Goal: Entertainment & Leisure: Consume media (video, audio)

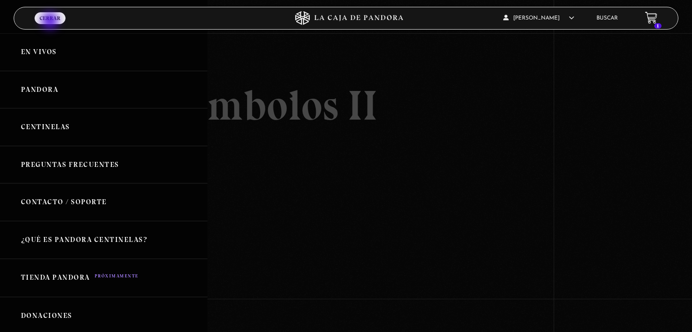
scroll to position [136, 0]
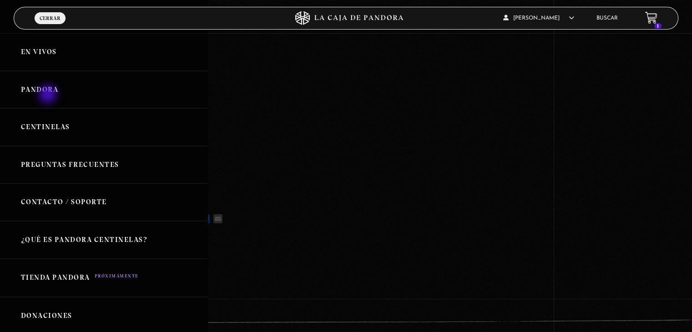
click at [49, 95] on link "Pandora" at bounding box center [103, 90] width 207 height 38
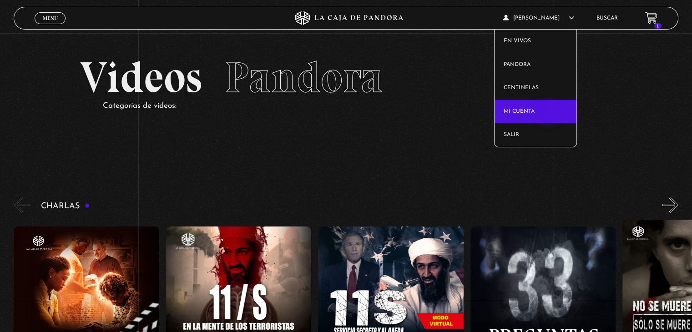
click at [548, 114] on link "Mi cuenta" at bounding box center [535, 112] width 82 height 24
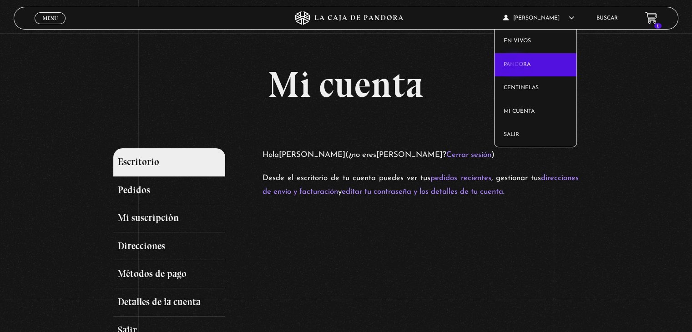
click at [516, 65] on link "Pandora" at bounding box center [535, 65] width 82 height 24
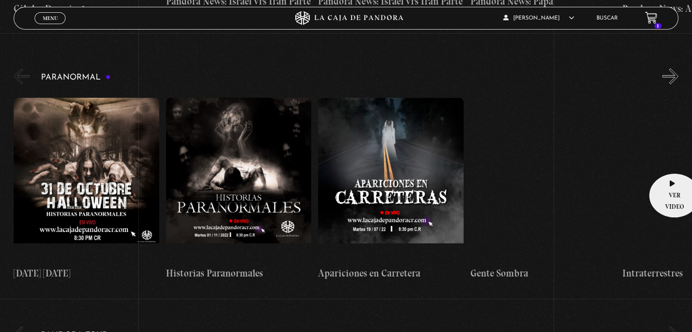
scroll to position [909, 0]
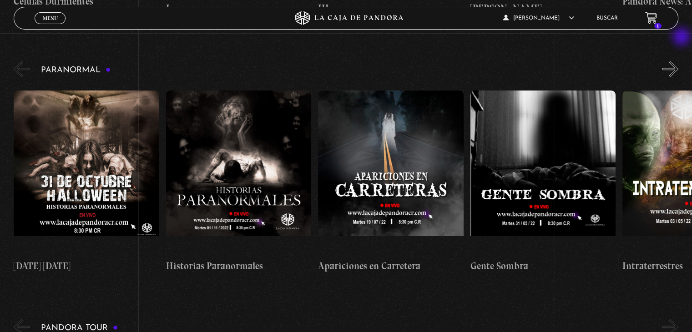
click at [678, 61] on button "»" at bounding box center [670, 69] width 16 height 16
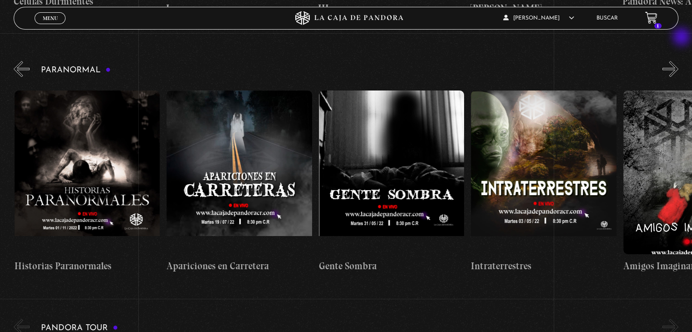
click at [678, 61] on button "»" at bounding box center [670, 69] width 16 height 16
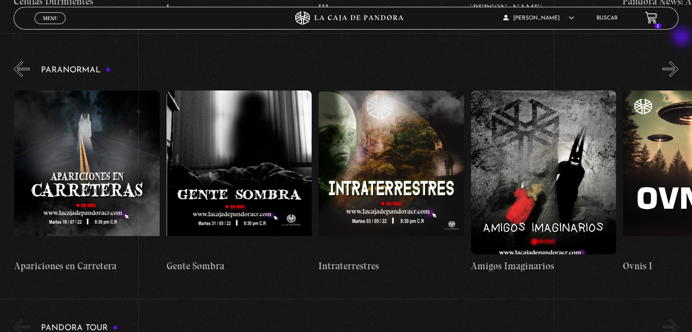
click at [678, 61] on button "»" at bounding box center [670, 69] width 16 height 16
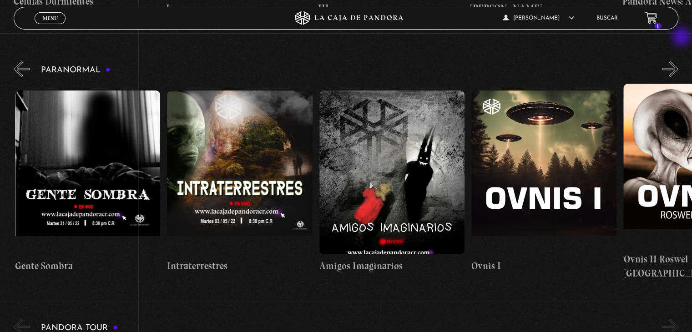
click at [678, 61] on button "»" at bounding box center [670, 69] width 16 height 16
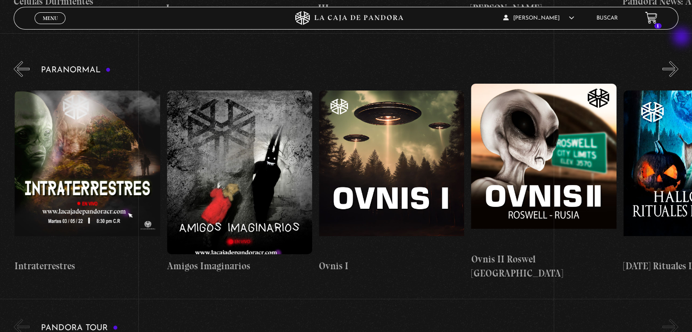
click at [678, 61] on button "»" at bounding box center [670, 69] width 16 height 16
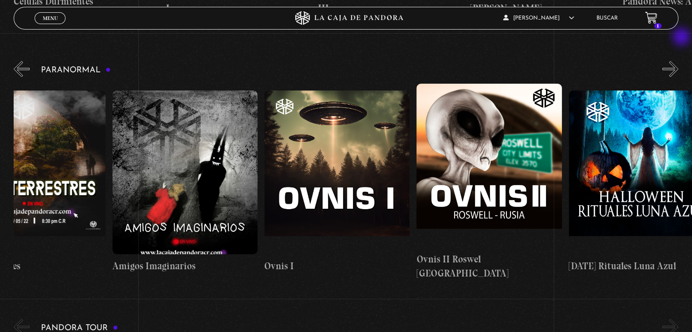
click at [678, 61] on button "»" at bounding box center [670, 69] width 16 height 16
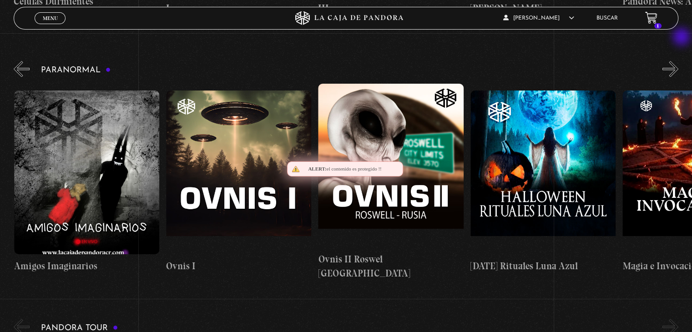
click at [678, 61] on button "»" at bounding box center [670, 69] width 16 height 16
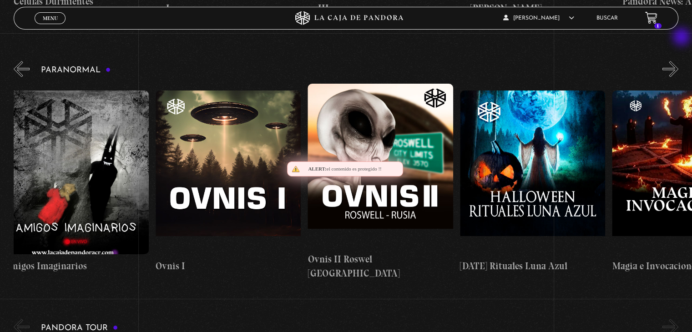
click at [678, 61] on button "»" at bounding box center [670, 69] width 16 height 16
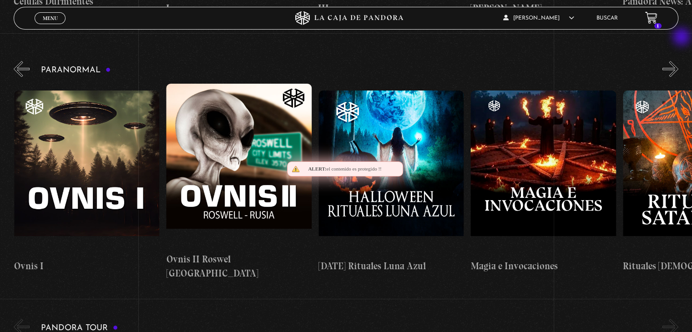
click at [678, 61] on button "»" at bounding box center [670, 69] width 16 height 16
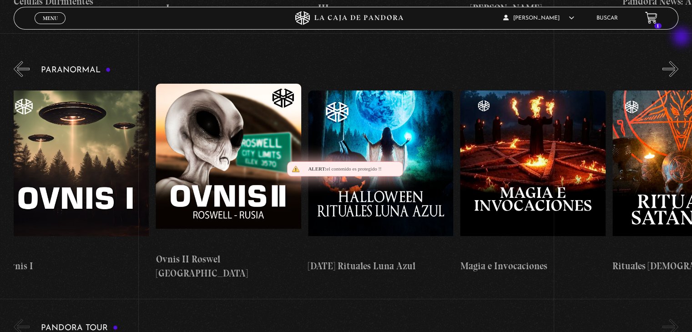
click at [678, 61] on button "»" at bounding box center [670, 69] width 16 height 16
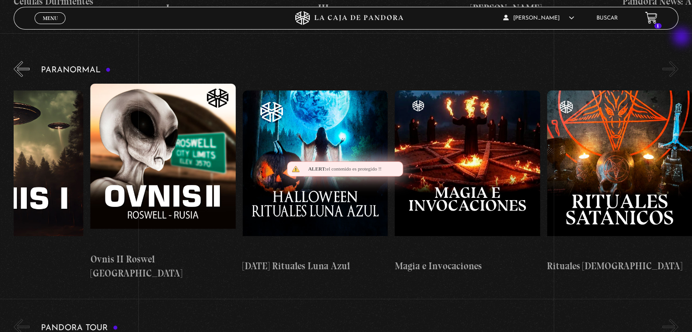
click at [678, 61] on button "»" at bounding box center [670, 69] width 16 height 16
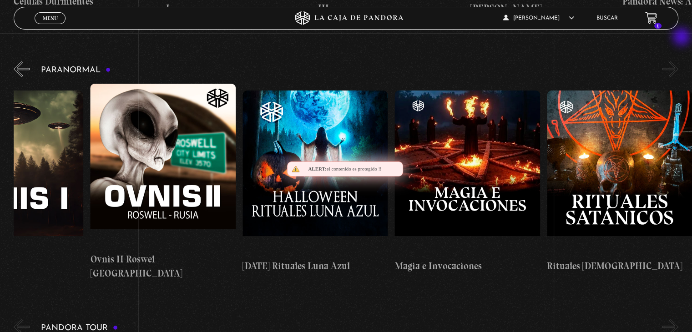
click at [678, 61] on button "»" at bounding box center [670, 69] width 16 height 16
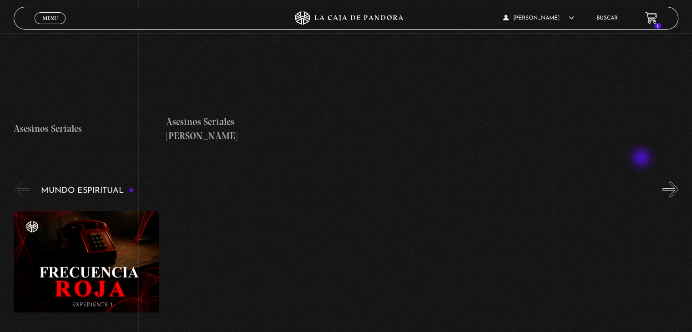
scroll to position [3128, 0]
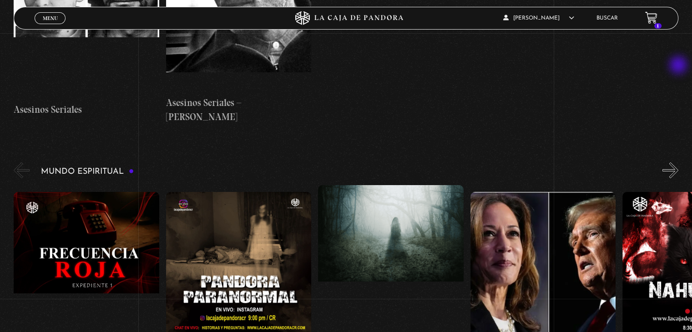
click at [678, 162] on button "»" at bounding box center [670, 170] width 16 height 16
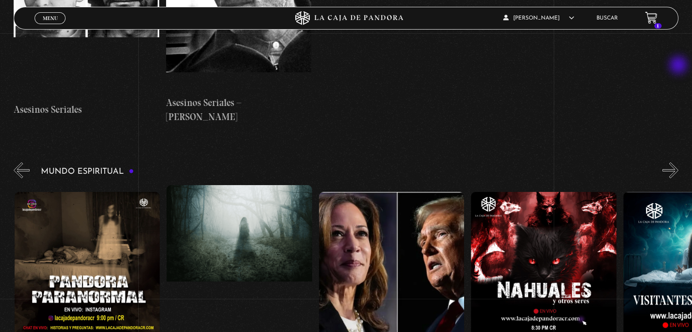
click at [678, 162] on button "»" at bounding box center [670, 170] width 16 height 16
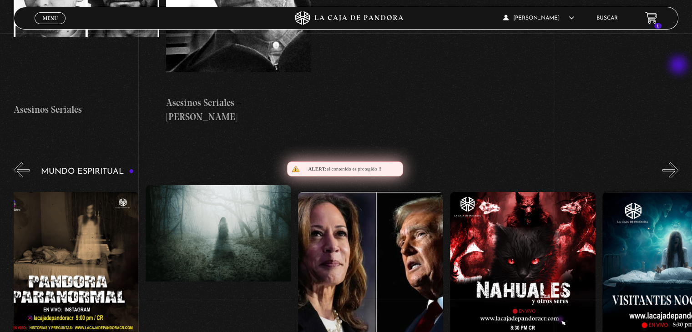
click at [678, 162] on button "»" at bounding box center [670, 170] width 16 height 16
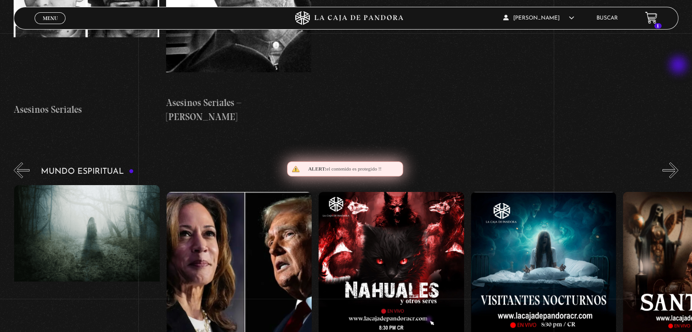
click at [678, 162] on button "»" at bounding box center [670, 170] width 16 height 16
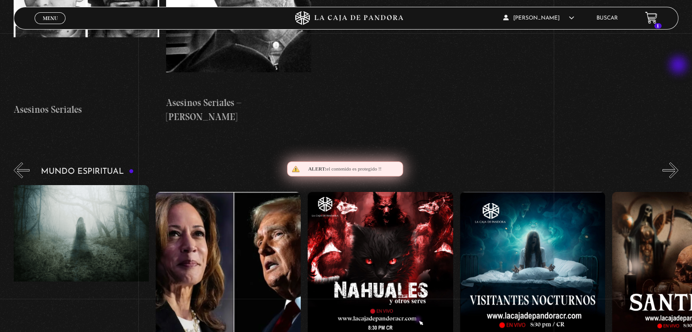
click at [678, 162] on button "»" at bounding box center [670, 170] width 16 height 16
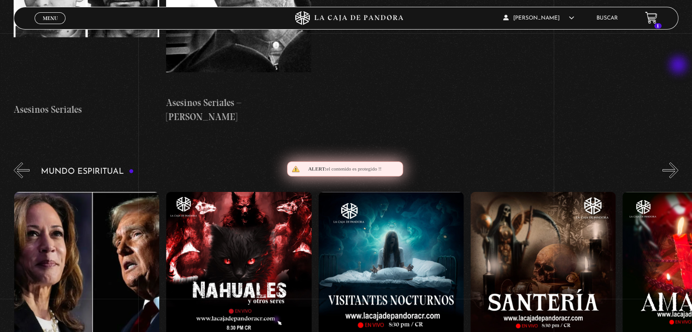
click at [678, 162] on button "»" at bounding box center [670, 170] width 16 height 16
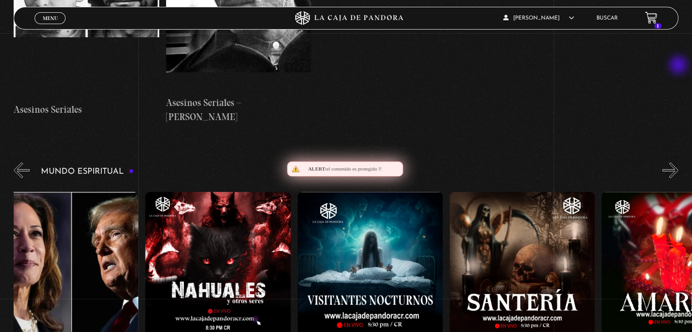
click at [678, 162] on button "»" at bounding box center [670, 170] width 16 height 16
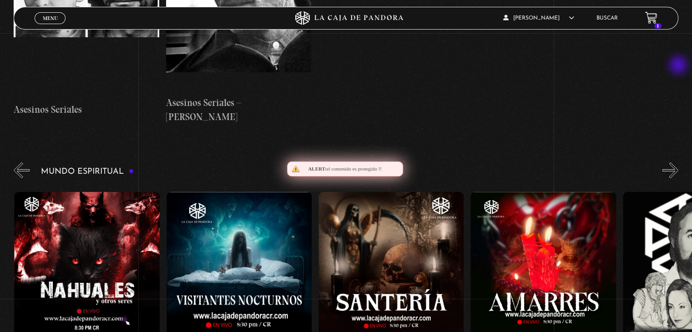
click at [678, 162] on button "»" at bounding box center [670, 170] width 16 height 16
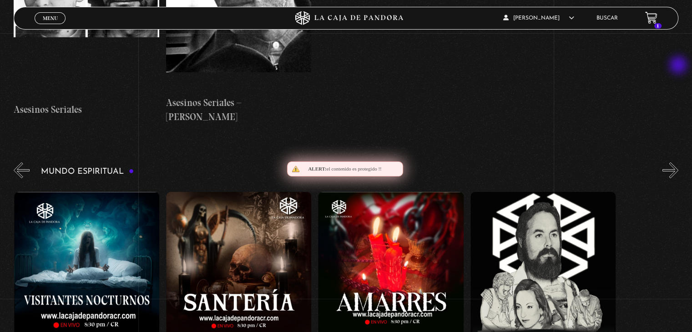
scroll to position [0, 760]
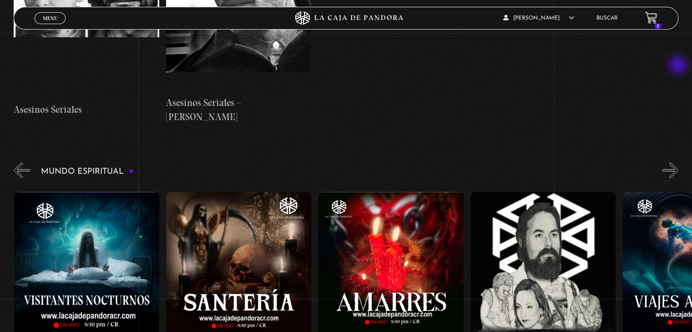
click at [678, 162] on button "»" at bounding box center [670, 170] width 16 height 16
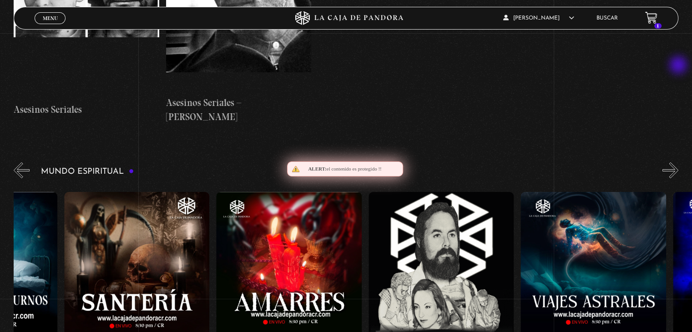
click at [678, 162] on button "»" at bounding box center [670, 170] width 16 height 16
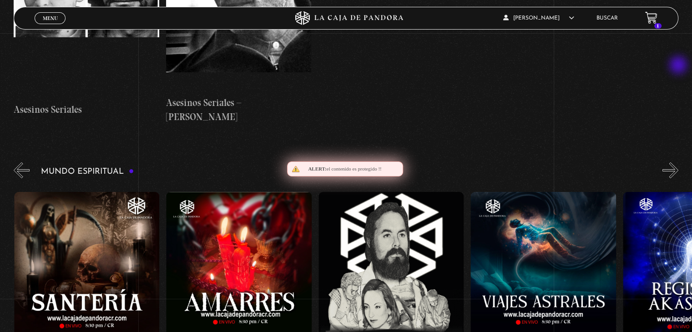
click at [678, 162] on button "»" at bounding box center [670, 170] width 16 height 16
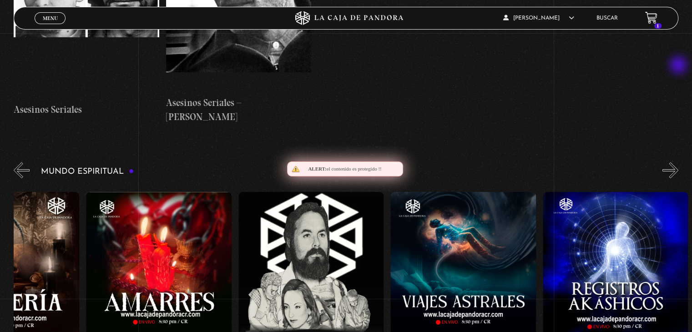
click at [678, 162] on button "»" at bounding box center [670, 170] width 16 height 16
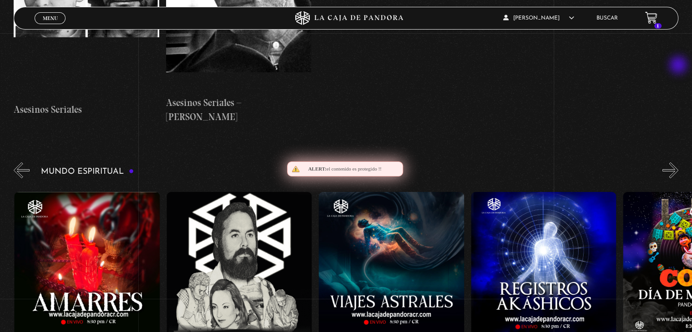
click at [678, 162] on button "»" at bounding box center [670, 170] width 16 height 16
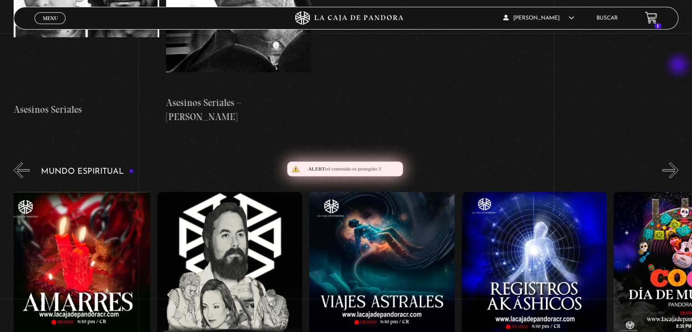
click at [678, 162] on button "»" at bounding box center [670, 170] width 16 height 16
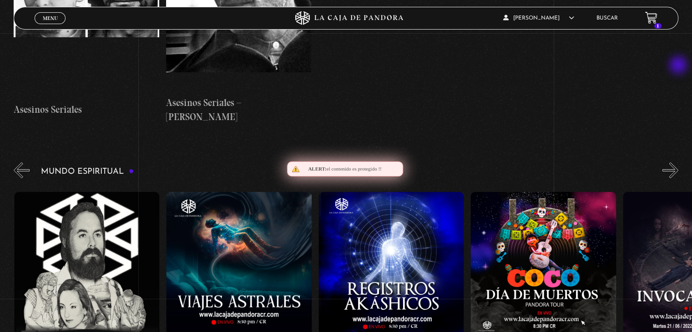
click at [678, 162] on button "»" at bounding box center [670, 170] width 16 height 16
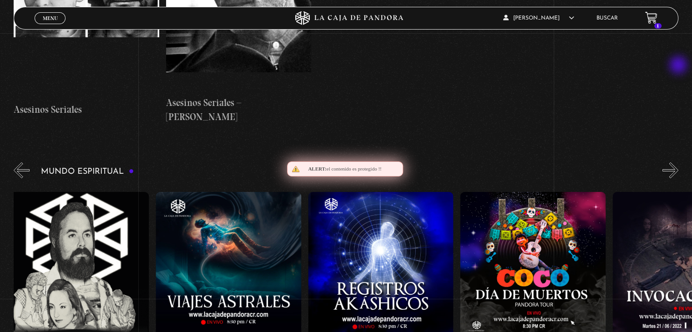
click at [678, 162] on button "»" at bounding box center [670, 170] width 16 height 16
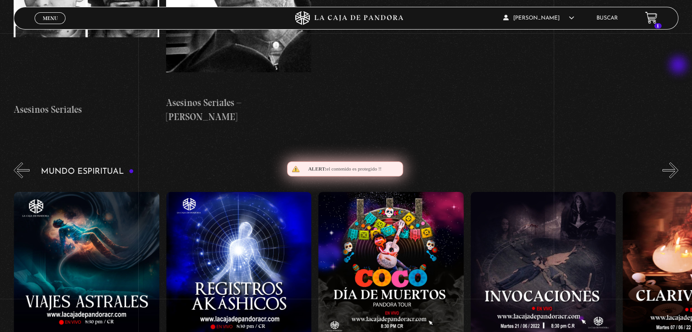
click at [678, 162] on button "»" at bounding box center [670, 170] width 16 height 16
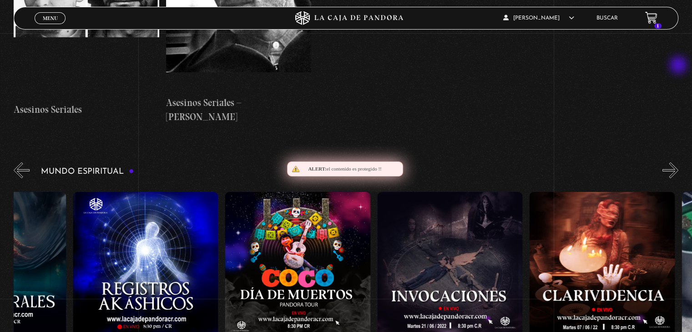
click at [678, 162] on button "»" at bounding box center [670, 170] width 16 height 16
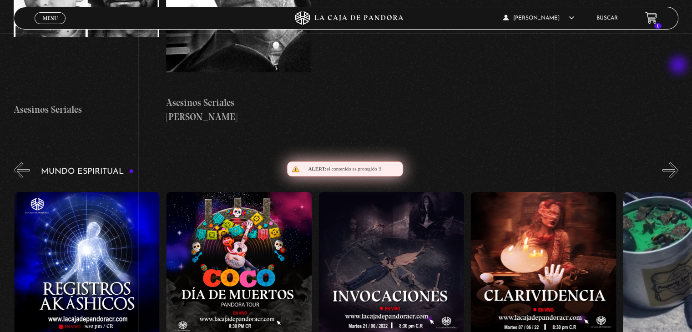
click at [678, 162] on button "»" at bounding box center [670, 170] width 16 height 16
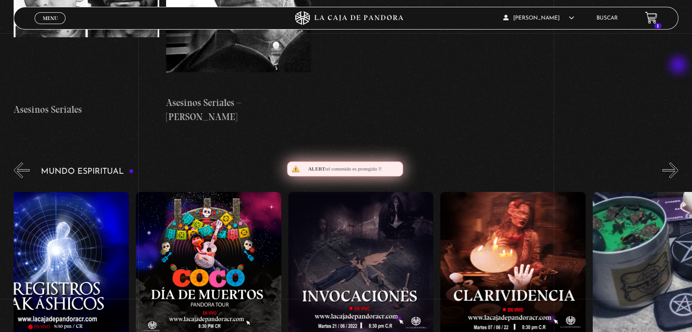
click at [678, 162] on button "»" at bounding box center [670, 170] width 16 height 16
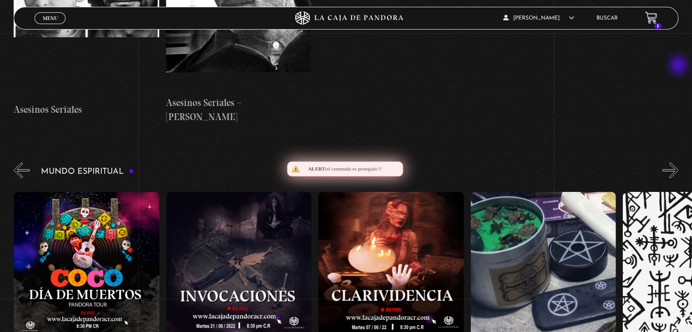
click at [678, 162] on button "»" at bounding box center [670, 170] width 16 height 16
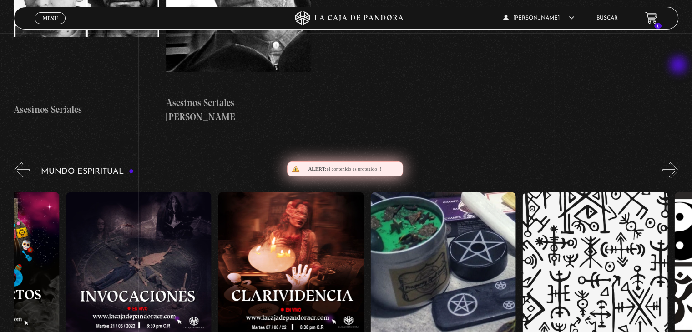
click at [678, 162] on button "»" at bounding box center [670, 170] width 16 height 16
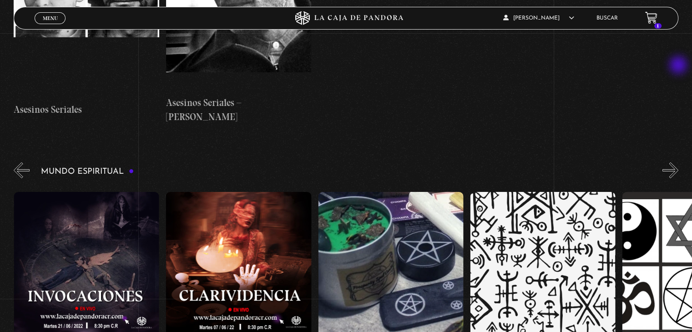
click at [678, 162] on button "»" at bounding box center [670, 170] width 16 height 16
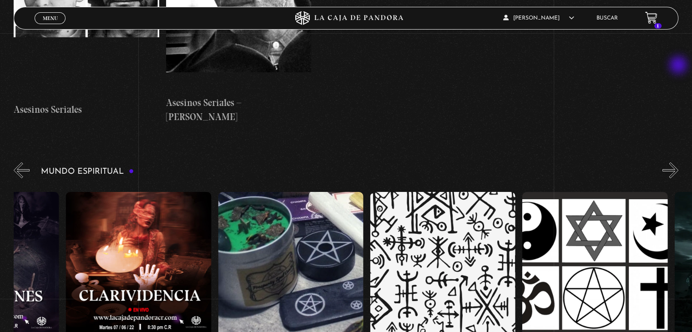
click at [678, 162] on button "»" at bounding box center [670, 170] width 16 height 16
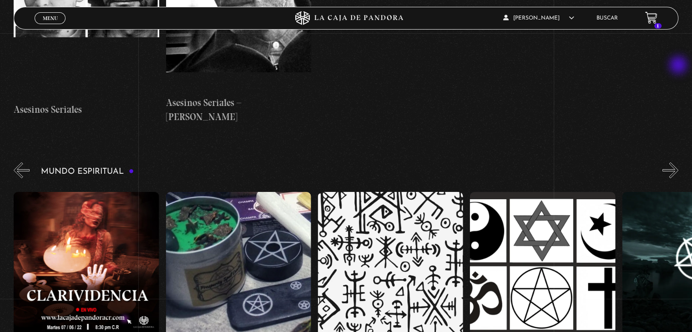
click at [678, 162] on button "»" at bounding box center [670, 170] width 16 height 16
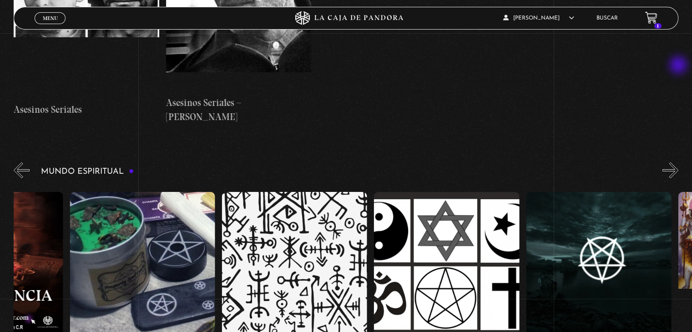
click at [678, 162] on button "»" at bounding box center [670, 170] width 16 height 16
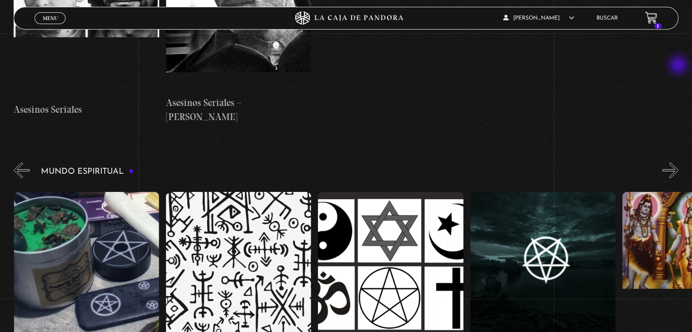
click at [678, 162] on button "»" at bounding box center [670, 170] width 16 height 16
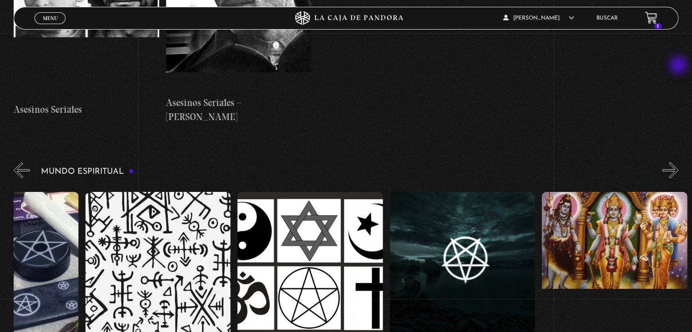
click at [678, 162] on button "»" at bounding box center [670, 170] width 16 height 16
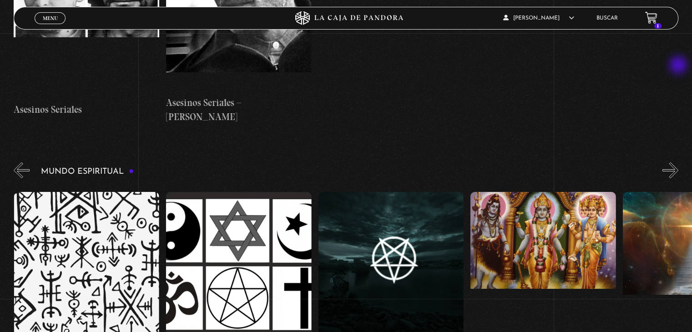
click at [678, 162] on button "»" at bounding box center [670, 170] width 16 height 16
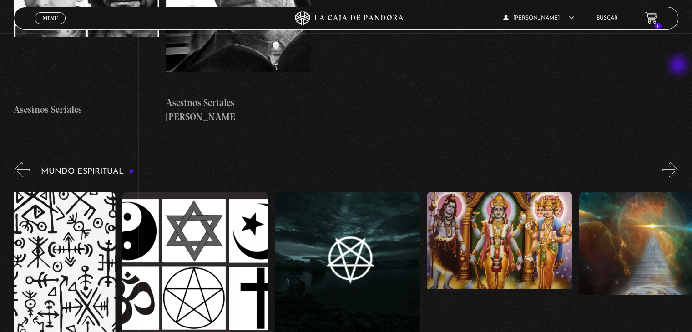
scroll to position [0, 2357]
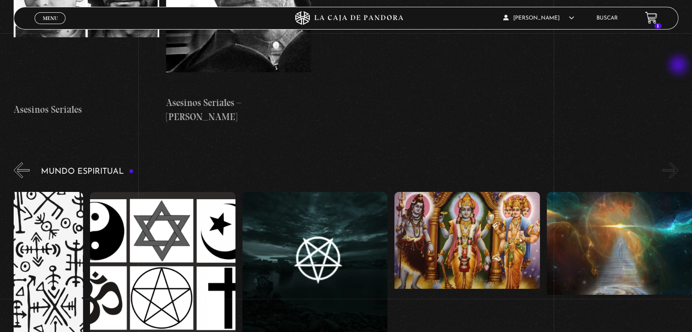
click at [678, 162] on button "»" at bounding box center [670, 170] width 16 height 16
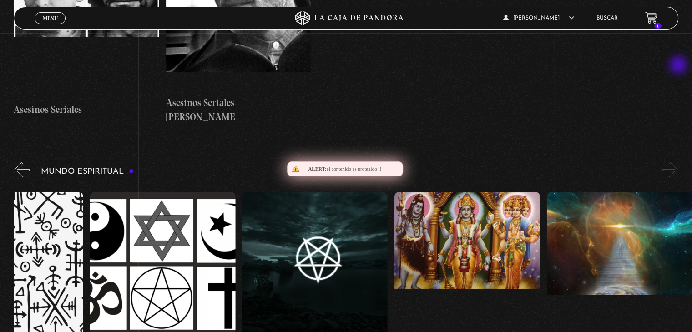
click at [678, 162] on button "»" at bounding box center [670, 170] width 16 height 16
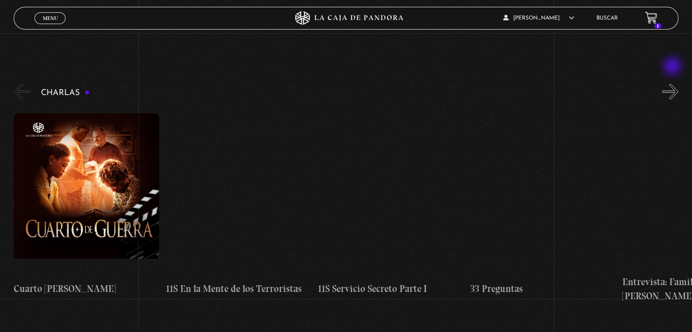
scroll to position [146, 0]
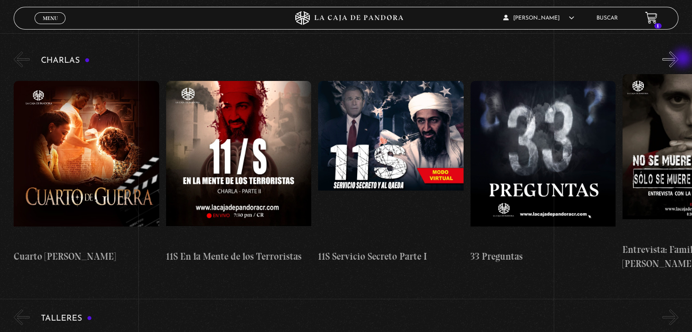
click at [678, 59] on button "»" at bounding box center [670, 59] width 16 height 16
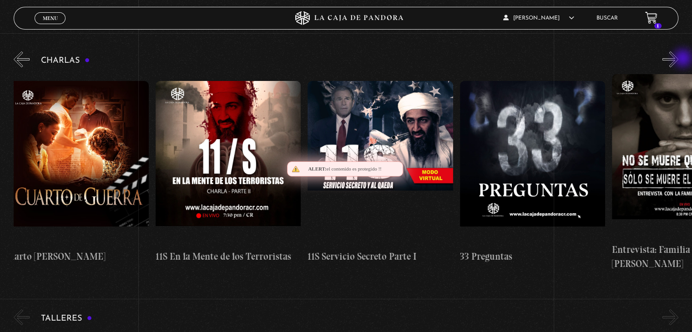
click at [678, 59] on button "»" at bounding box center [670, 59] width 16 height 16
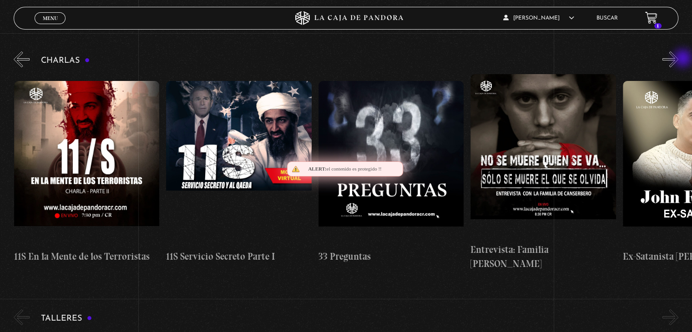
click at [678, 59] on button "»" at bounding box center [670, 59] width 16 height 16
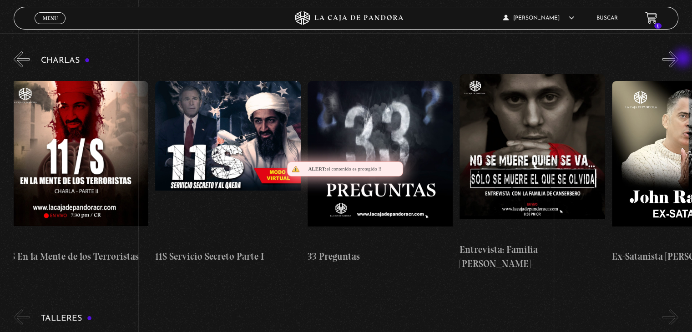
click at [678, 59] on button "»" at bounding box center [670, 59] width 16 height 16
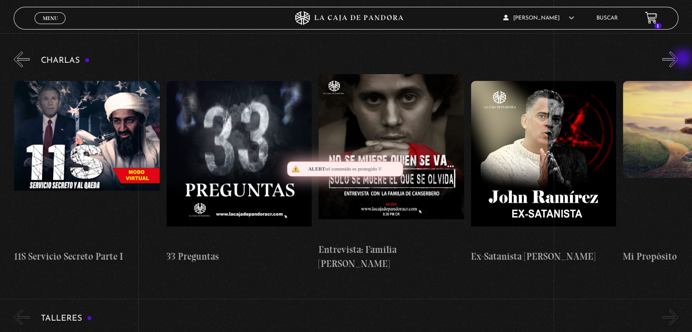
click at [678, 59] on button "»" at bounding box center [670, 59] width 16 height 16
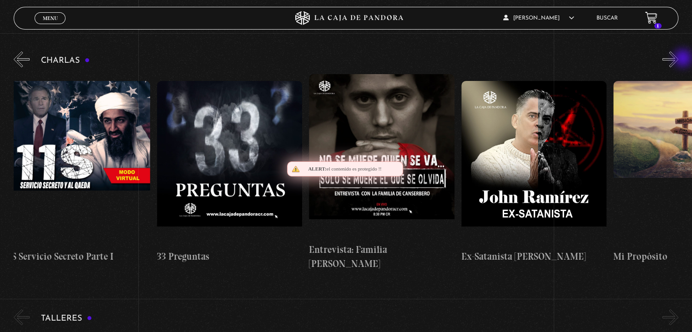
click at [678, 59] on button "»" at bounding box center [670, 59] width 16 height 16
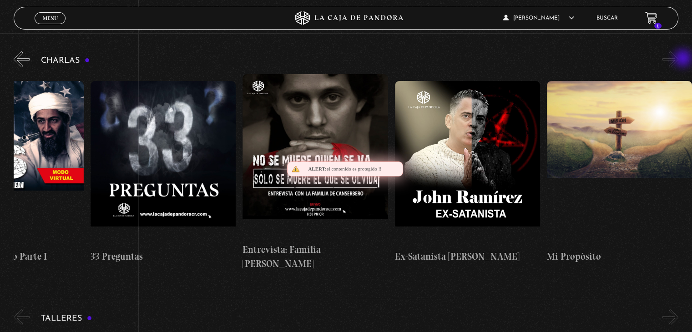
click at [678, 59] on button "»" at bounding box center [670, 59] width 16 height 16
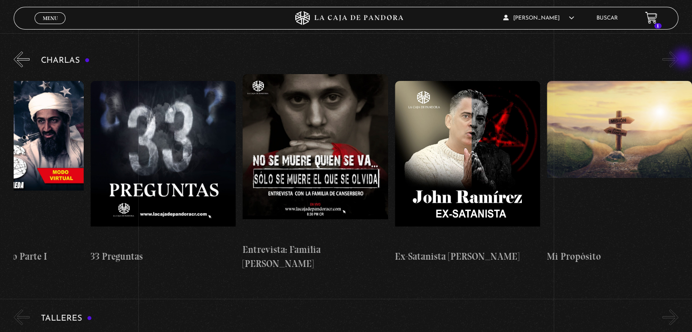
click at [678, 59] on button "»" at bounding box center [670, 59] width 16 height 16
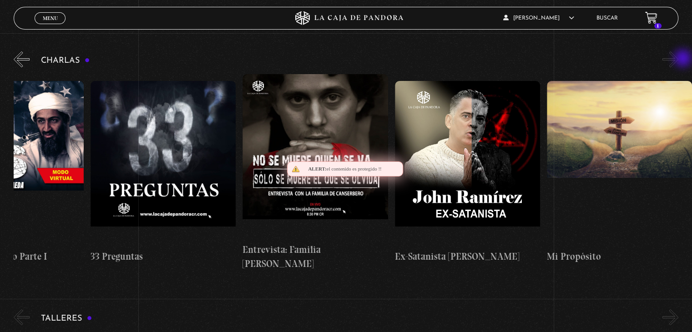
click at [678, 59] on button "»" at bounding box center [670, 59] width 16 height 16
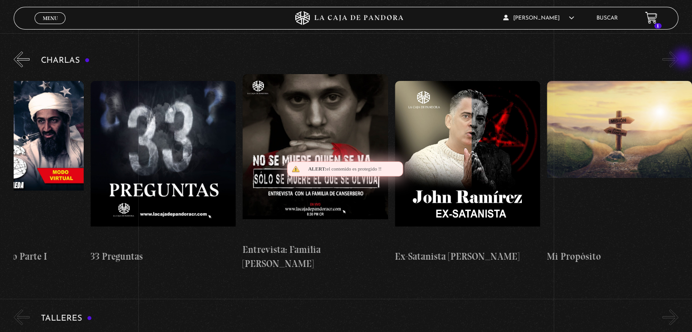
click at [678, 59] on button "»" at bounding box center [670, 59] width 16 height 16
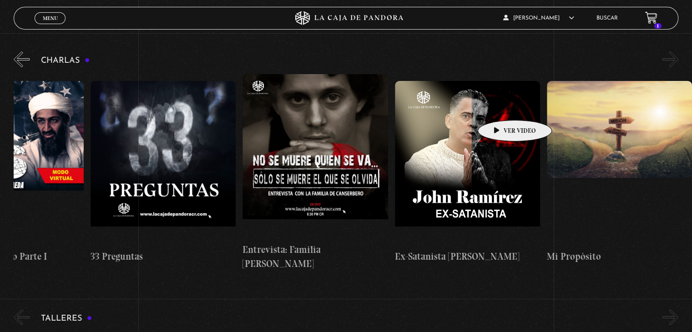
click at [500, 106] on figure at bounding box center [467, 163] width 145 height 164
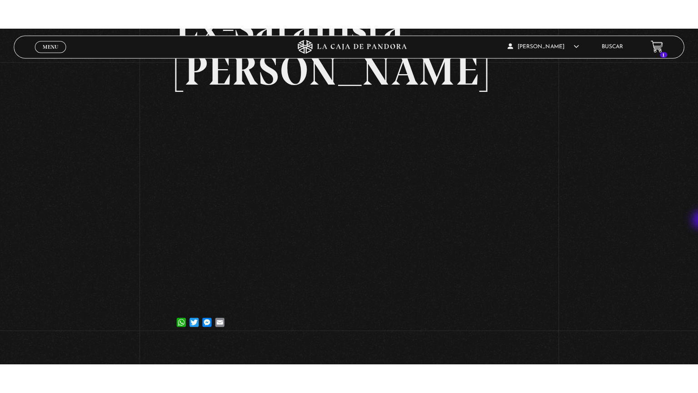
scroll to position [109, 0]
